Goal: Task Accomplishment & Management: Manage account settings

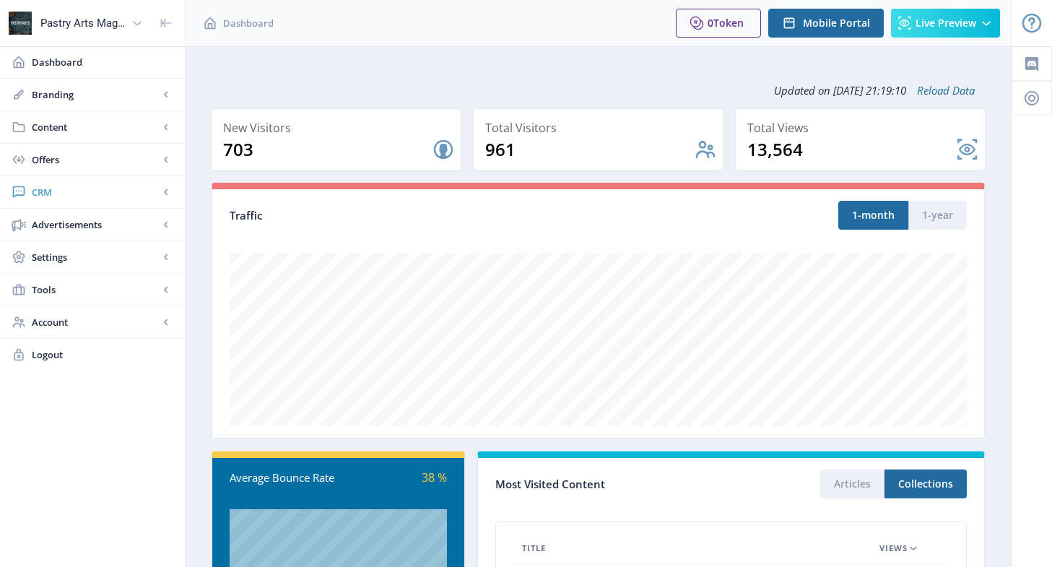
click at [69, 195] on span "CRM" at bounding box center [95, 192] width 127 height 14
click at [70, 219] on span "Readers" at bounding box center [108, 224] width 124 height 14
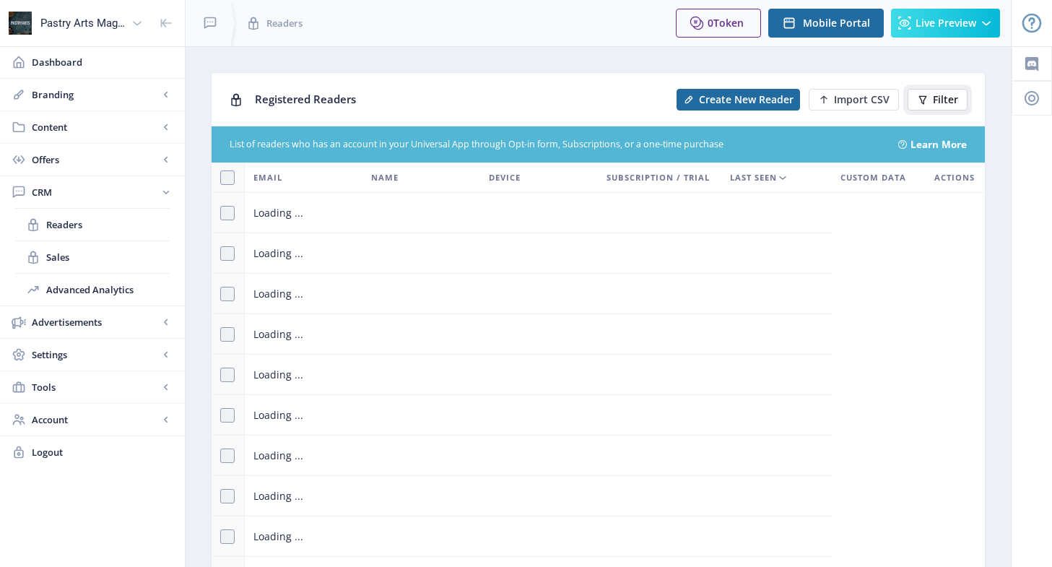
click at [931, 99] on button "Filter" at bounding box center [937, 100] width 60 height 22
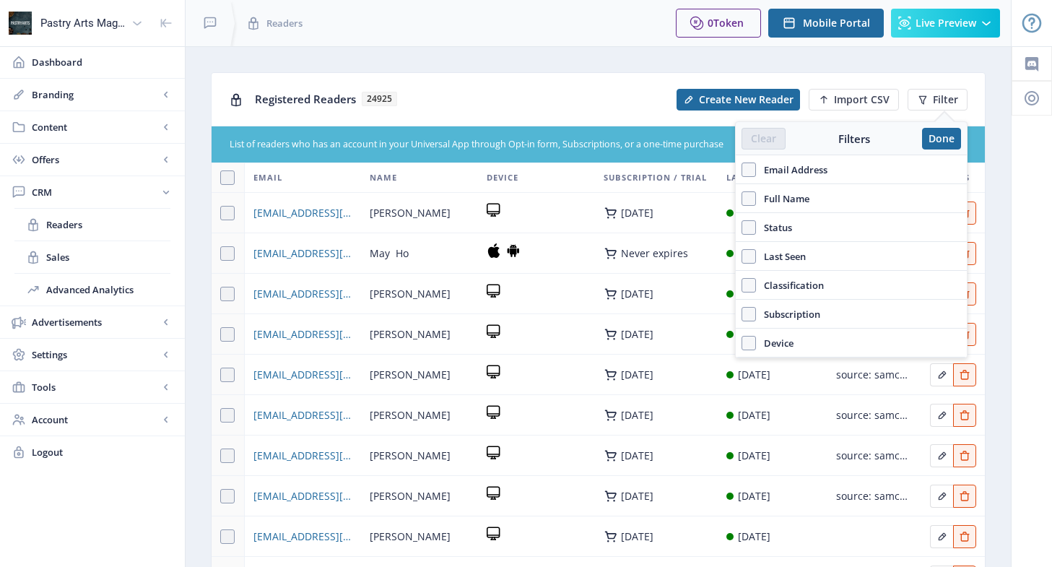
click at [775, 199] on span "Full Name" at bounding box center [782, 198] width 53 height 17
click at [742, 199] on input "Full Name" at bounding box center [741, 198] width 1 height 1
checkbox input "true"
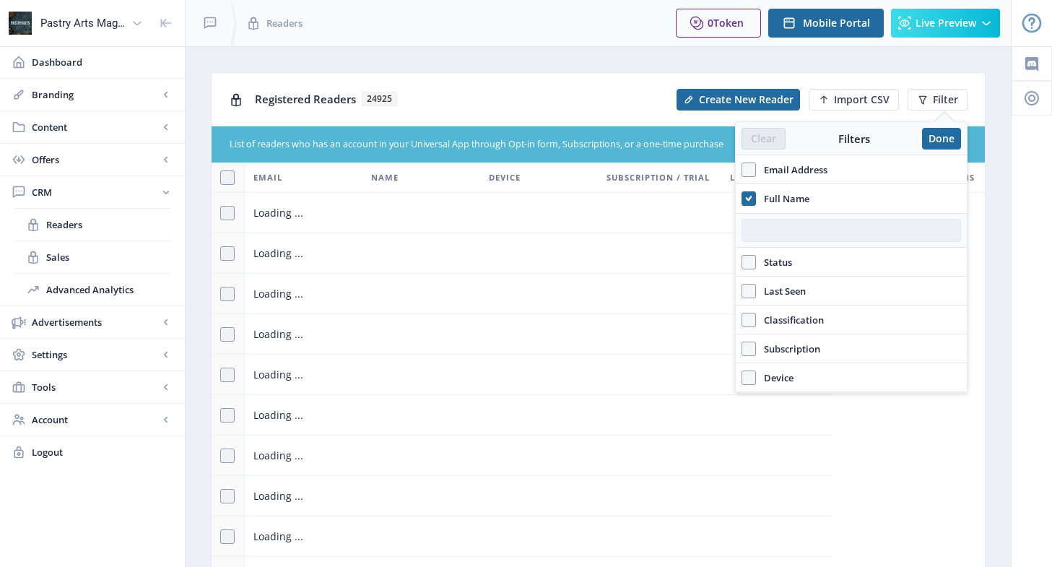
click at [793, 233] on input "text" at bounding box center [850, 230] width 219 height 23
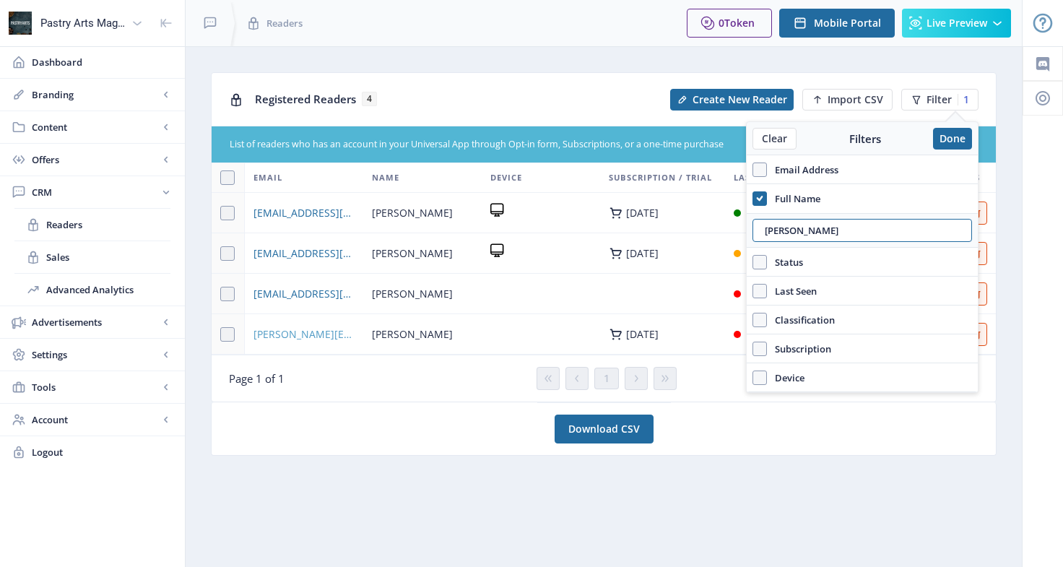
type input "[PERSON_NAME]"
click at [293, 338] on span "[PERSON_NAME][EMAIL_ADDRESS][PERSON_NAME][DOMAIN_NAME]" at bounding box center [303, 334] width 101 height 17
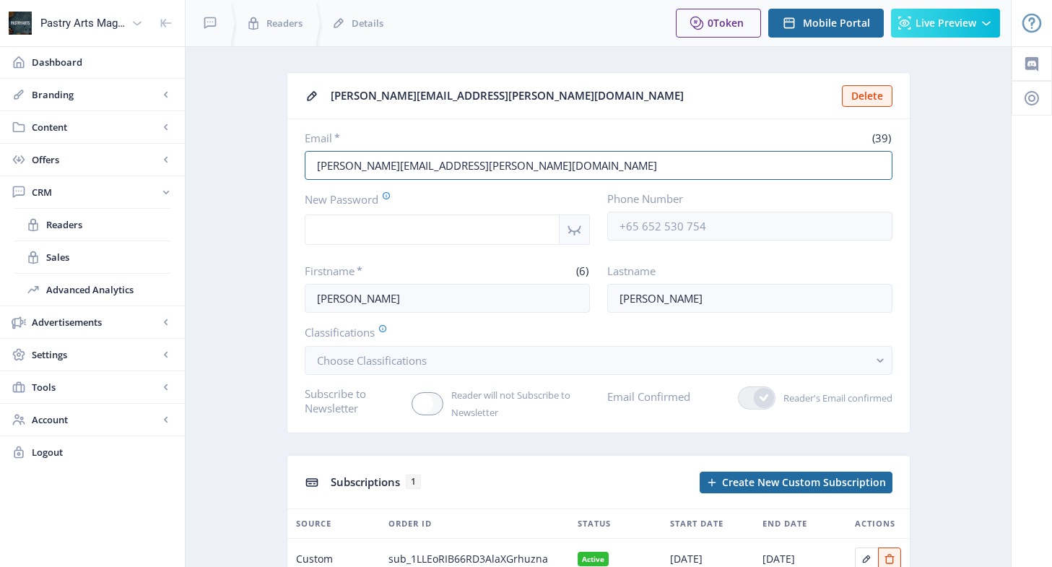
drag, startPoint x: 560, startPoint y: 164, endPoint x: 292, endPoint y: 165, distance: 268.5
click at [275, 165] on app-crm-reader "[PERSON_NAME][EMAIL_ADDRESS][PERSON_NAME][DOMAIN_NAME] Delete Email * (39) [PER…" at bounding box center [598, 360] width 775 height 576
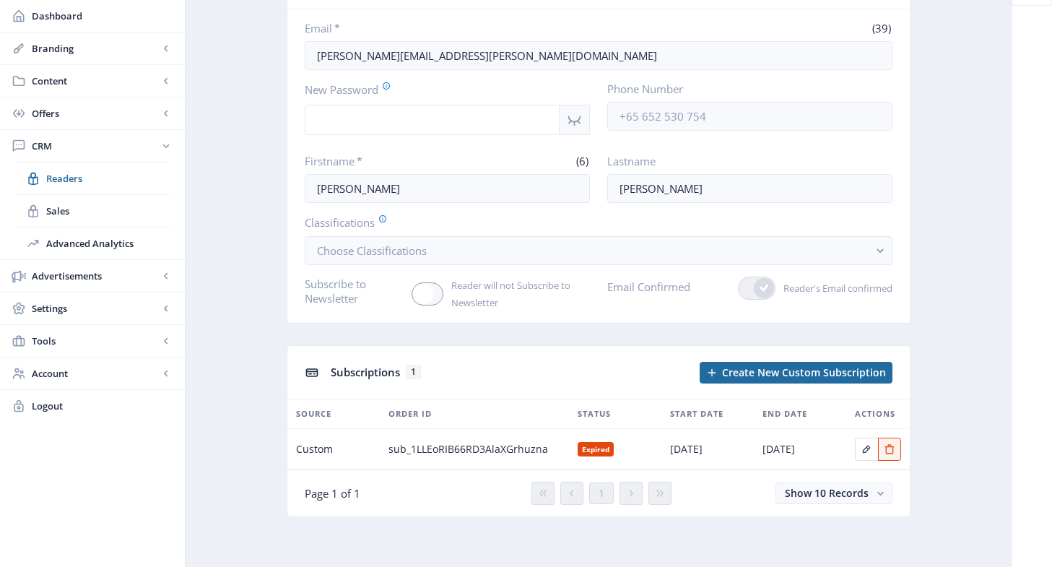
scroll to position [110, 0]
